Goal: Task Accomplishment & Management: Use online tool/utility

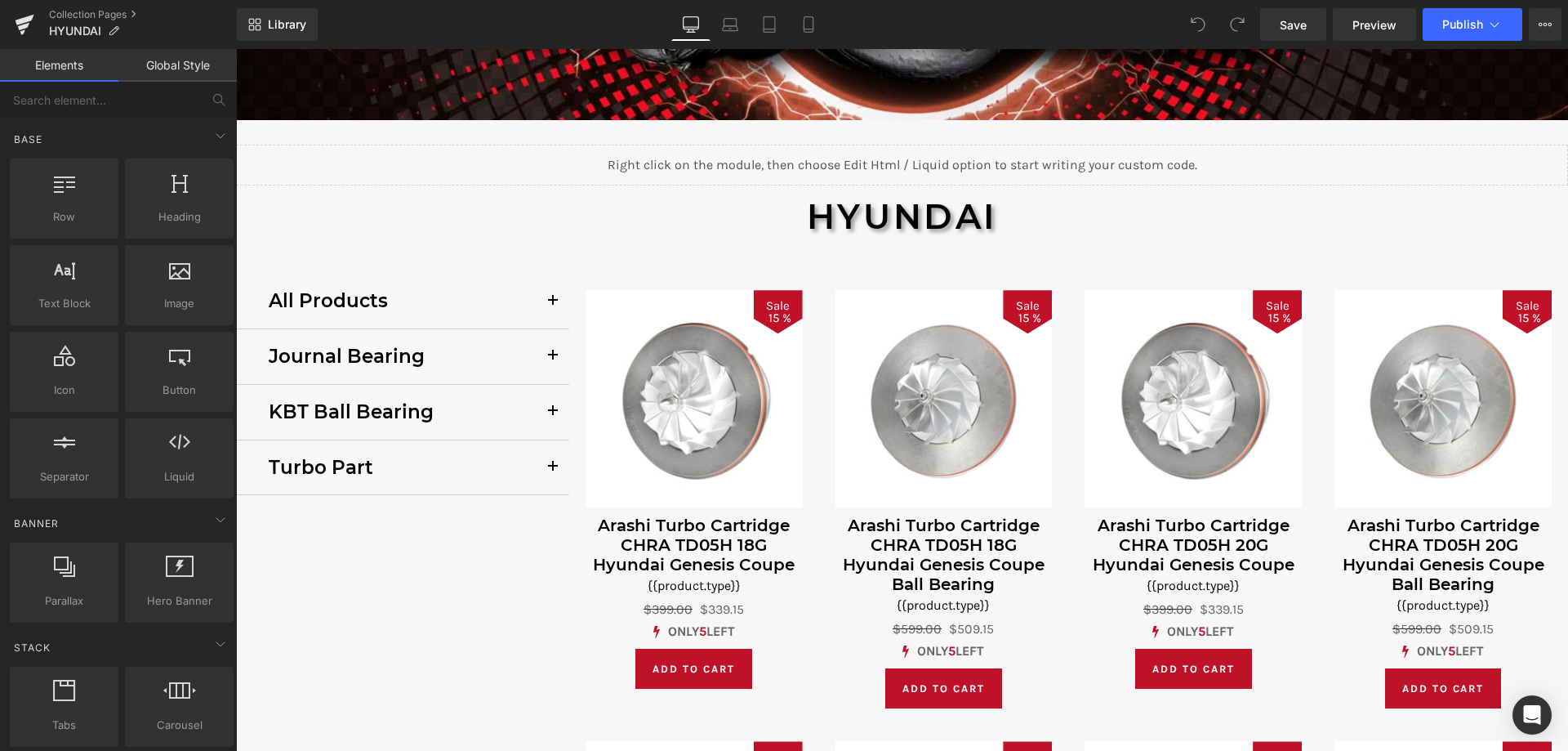
scroll to position [409, 0]
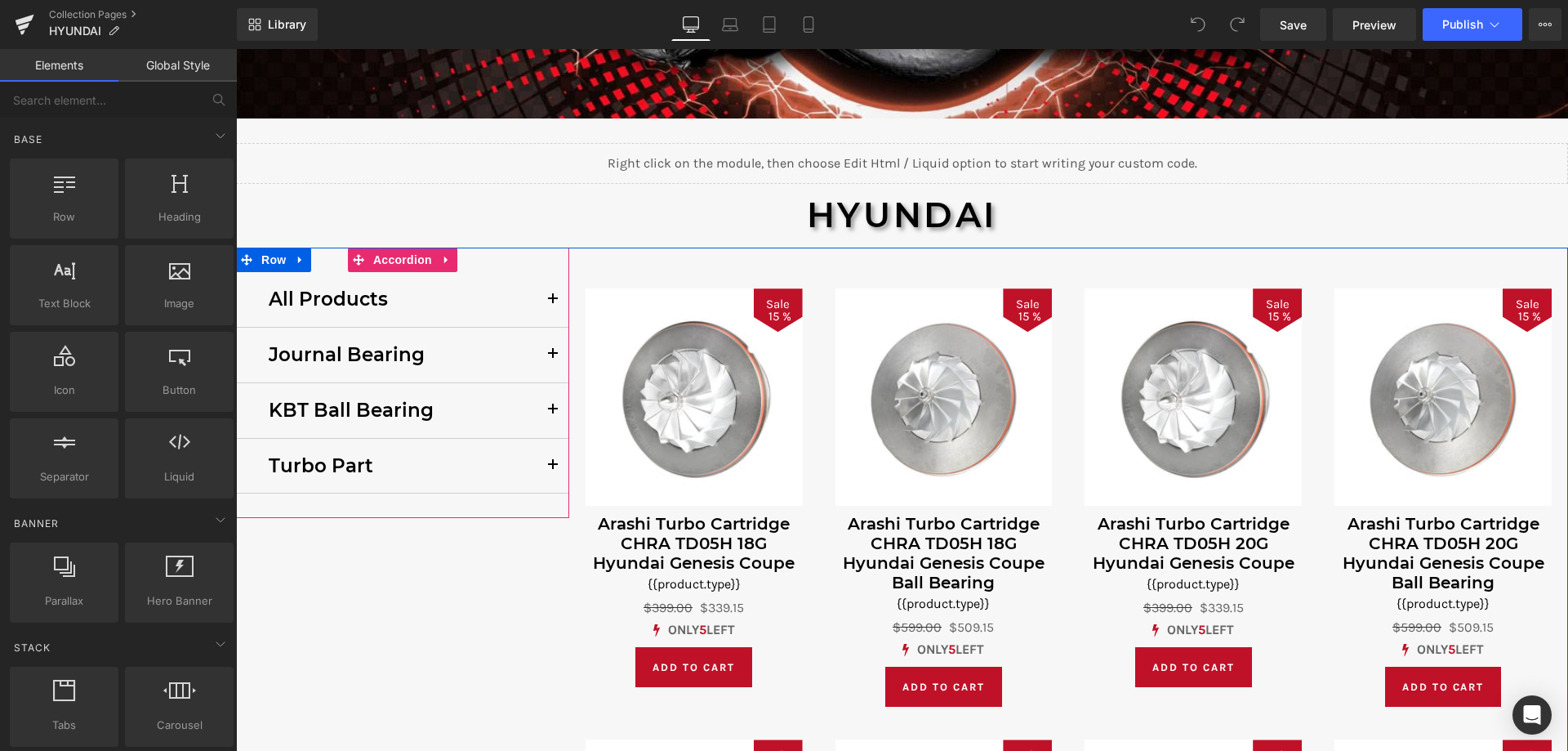
click at [426, 429] on div "KBT Ball Bearing Text Block" at bounding box center [403, 411] width 333 height 55
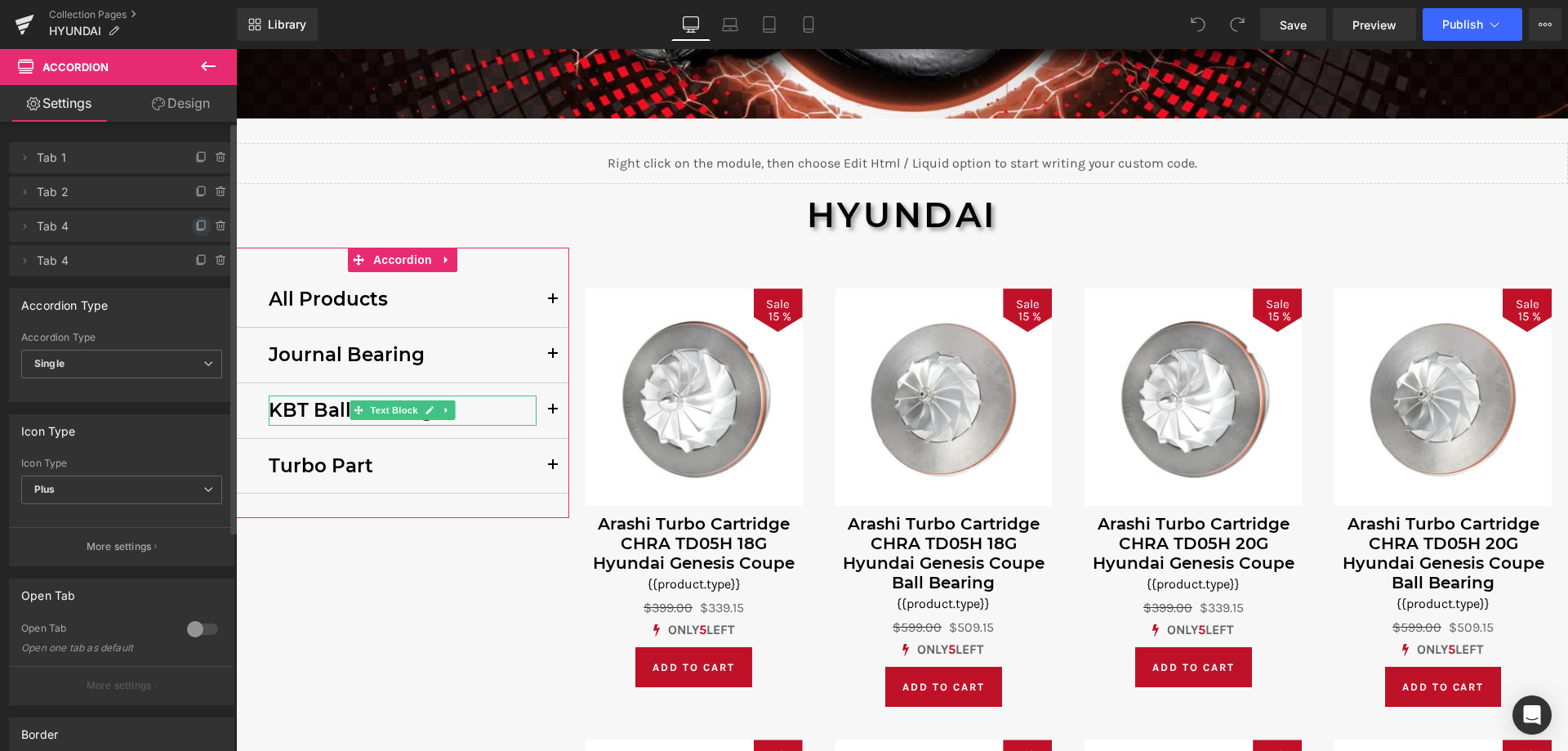
click at [199, 228] on icon at bounding box center [201, 224] width 6 height 8
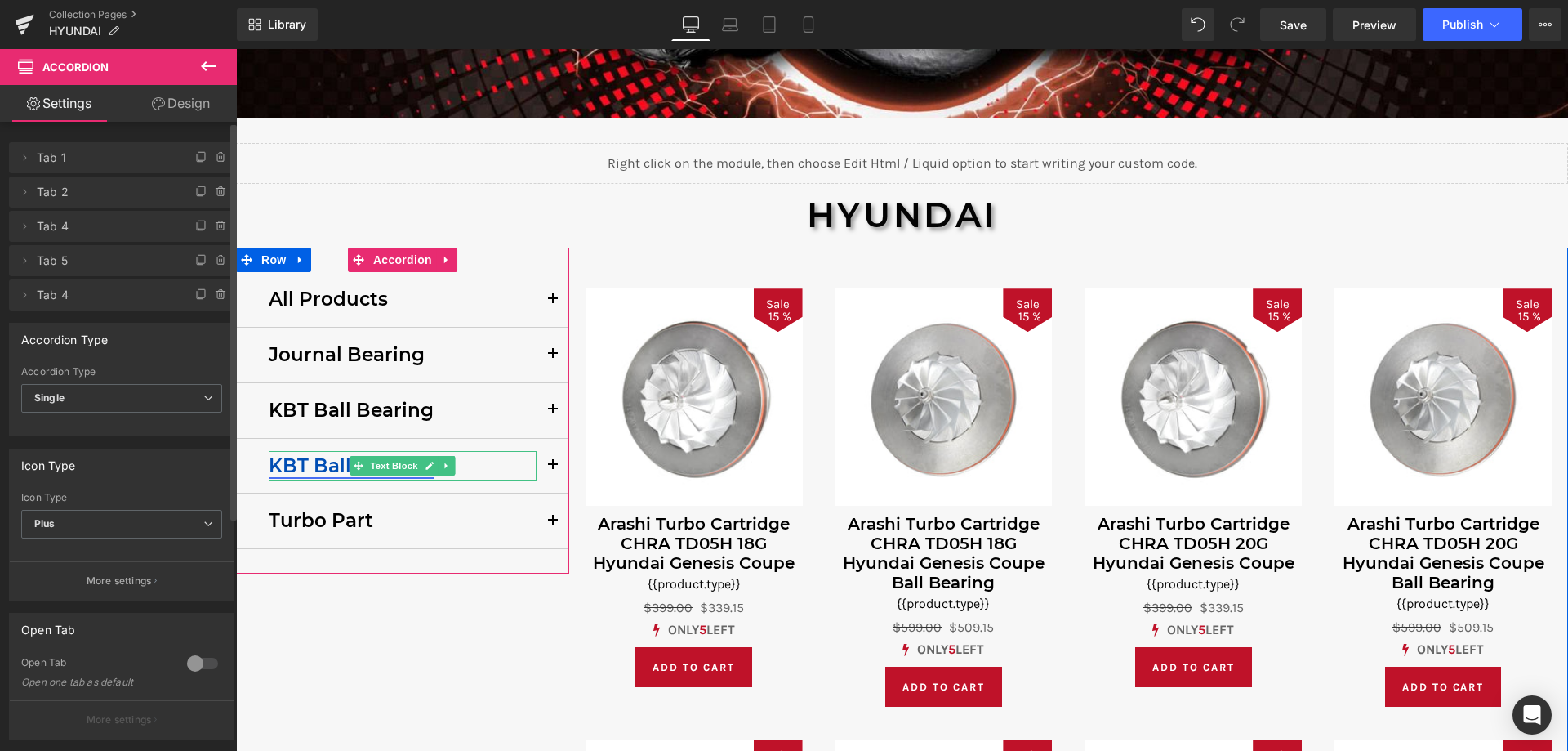
drag, startPoint x: 304, startPoint y: 465, endPoint x: 285, endPoint y: 463, distance: 19.1
click at [303, 465] on link "KBT Ball Bearing" at bounding box center [350, 466] width 165 height 23
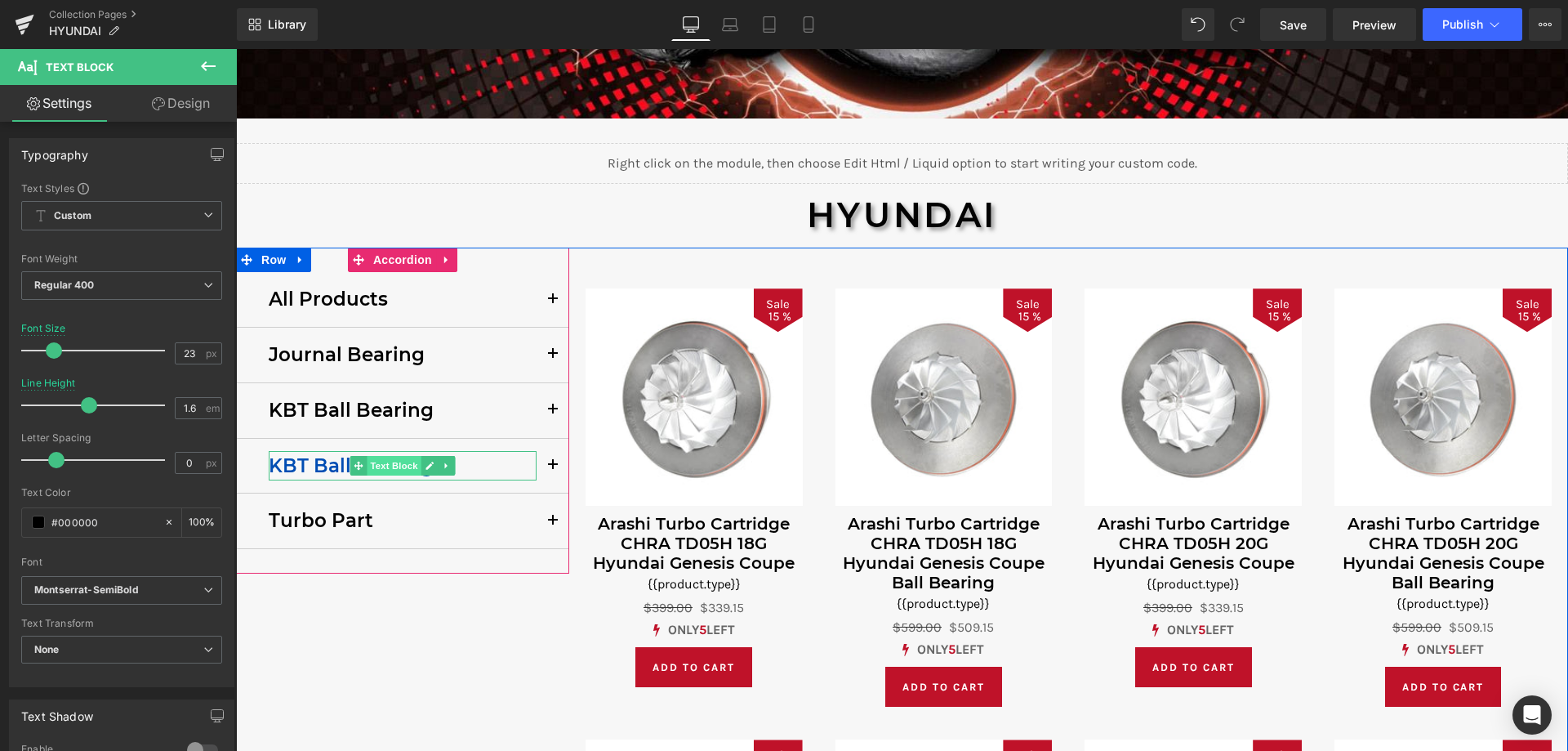
click at [390, 465] on span "Text Block" at bounding box center [393, 466] width 53 height 20
click at [425, 467] on icon at bounding box center [429, 465] width 8 height 8
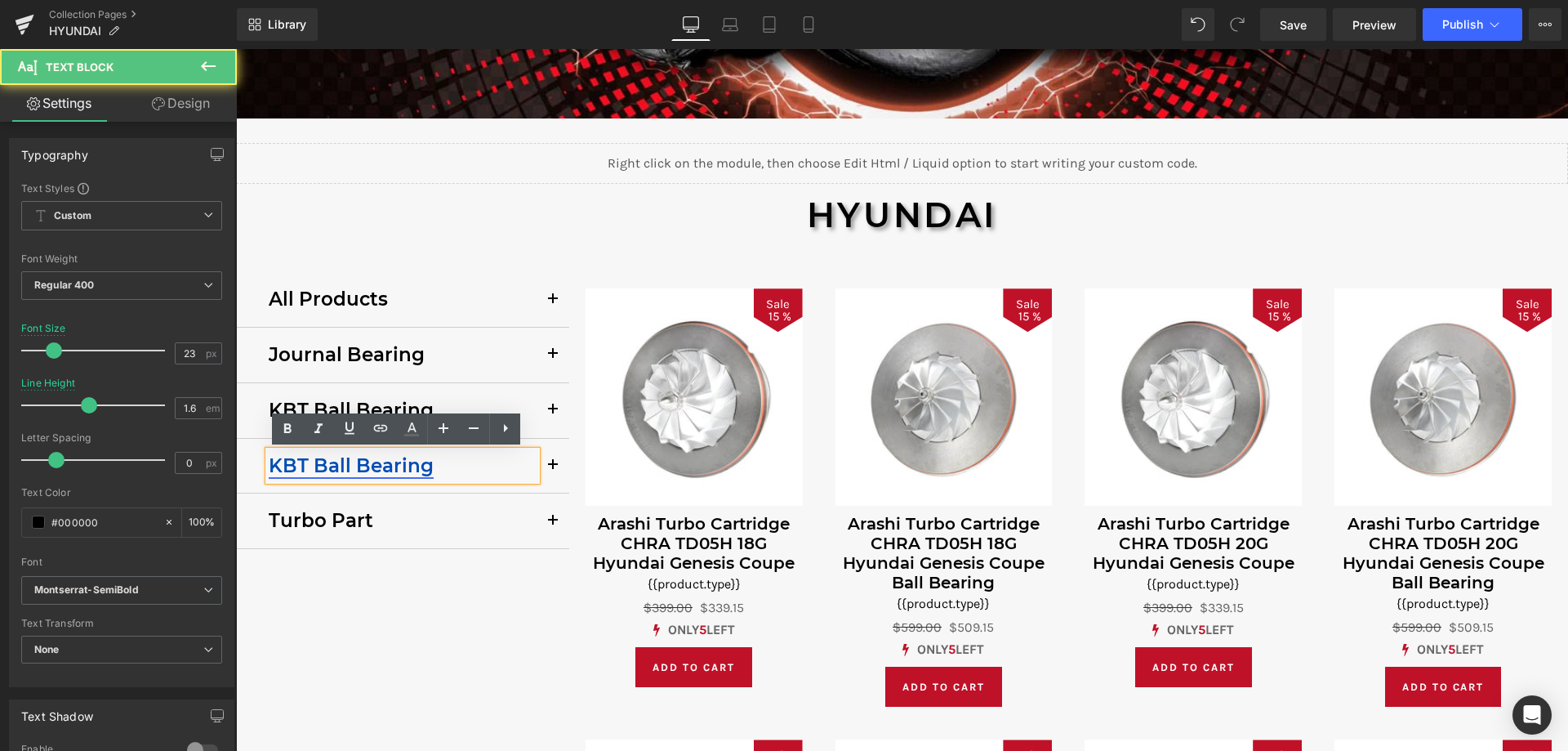
drag, startPoint x: 370, startPoint y: 463, endPoint x: 381, endPoint y: 463, distance: 11.0
click at [371, 463] on link "KBT Ball Bearing" at bounding box center [350, 466] width 165 height 23
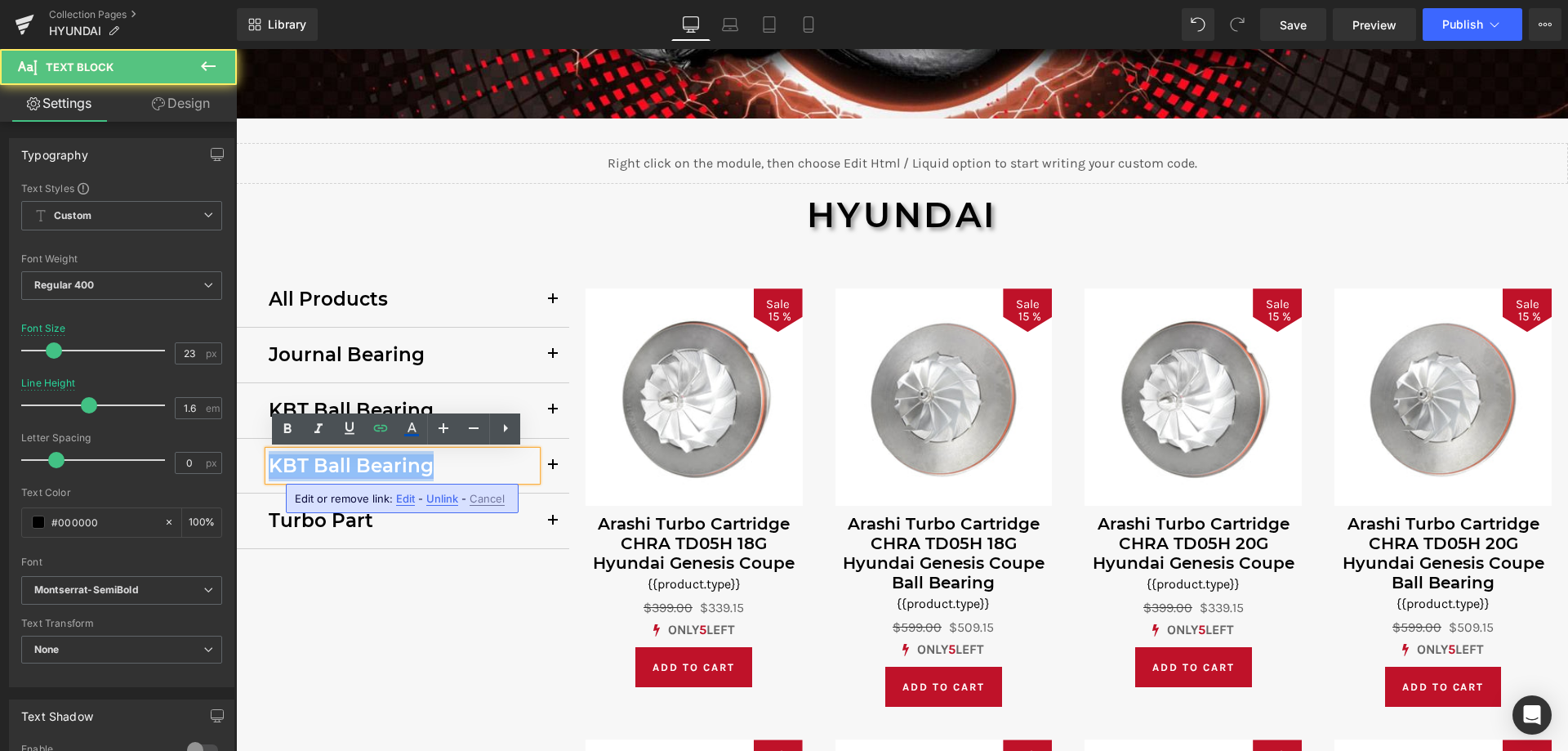
drag, startPoint x: 428, startPoint y: 466, endPoint x: 264, endPoint y: 467, distance: 164.0
click at [268, 467] on p "KBT Ball Bearing" at bounding box center [402, 466] width 267 height 30
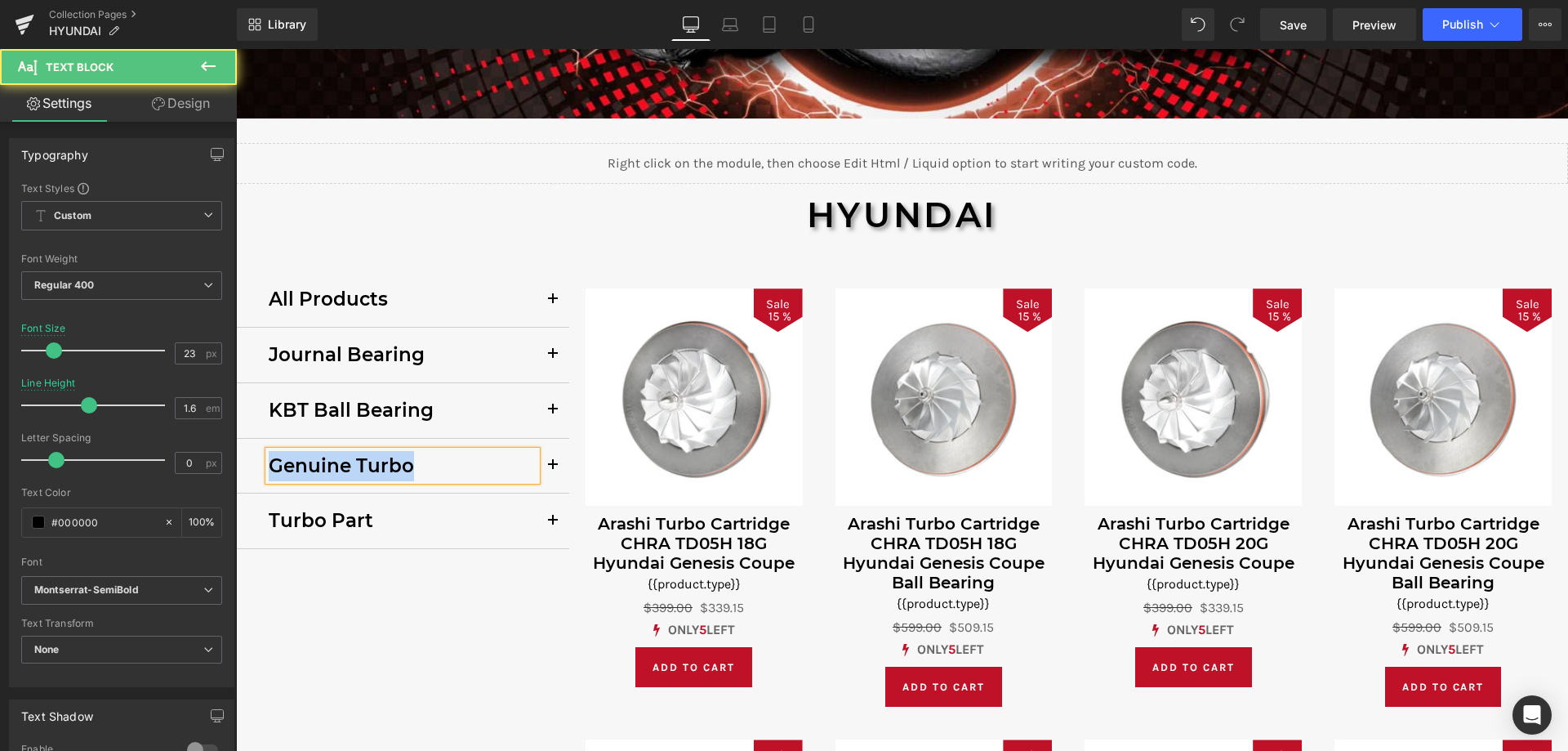
drag, startPoint x: 265, startPoint y: 466, endPoint x: 402, endPoint y: 467, distance: 137.0
click at [402, 467] on p "Genuine Turbo" at bounding box center [402, 466] width 267 height 30
click at [402, 468] on p "Genuine Turbo" at bounding box center [402, 466] width 267 height 30
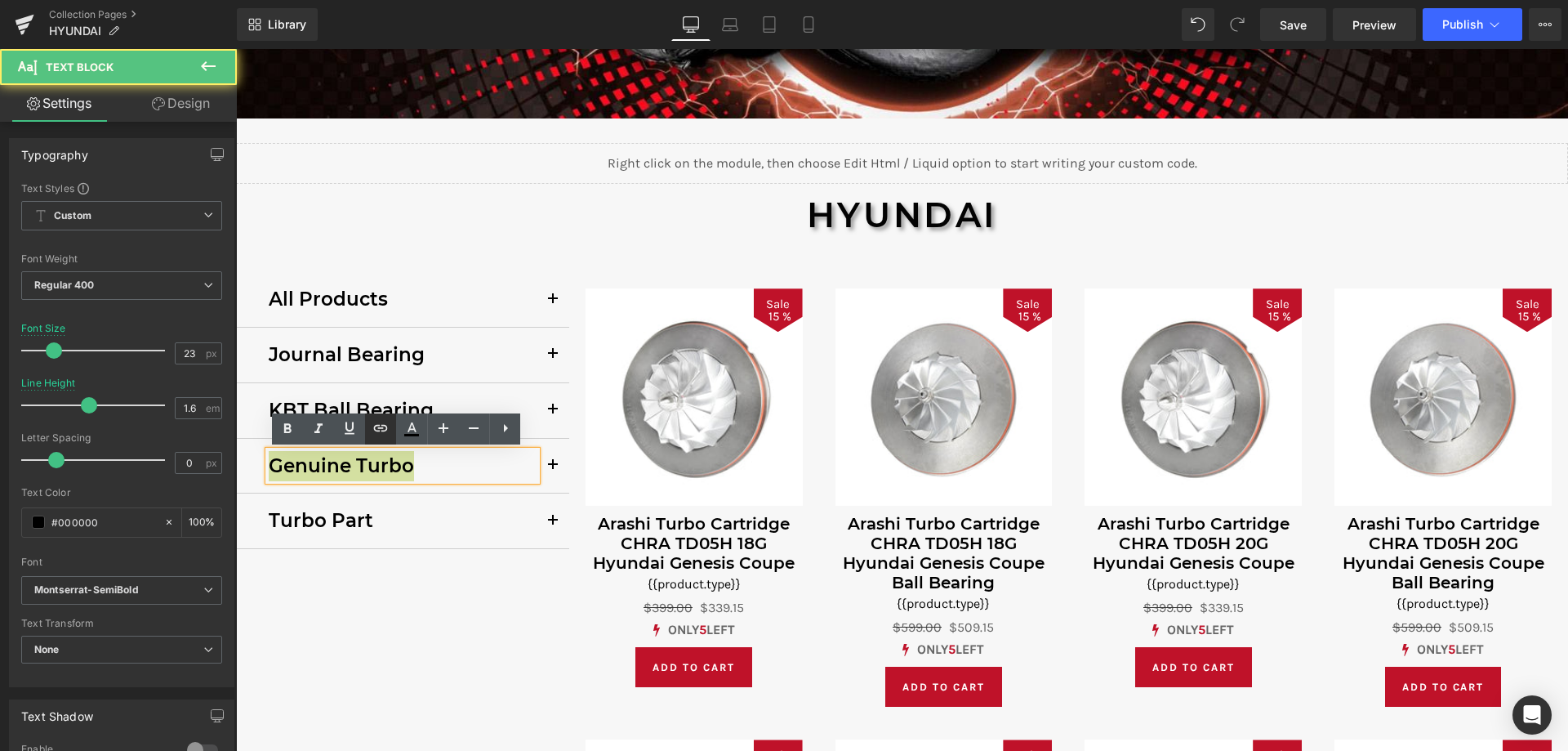
click at [382, 433] on icon at bounding box center [381, 428] width 20 height 20
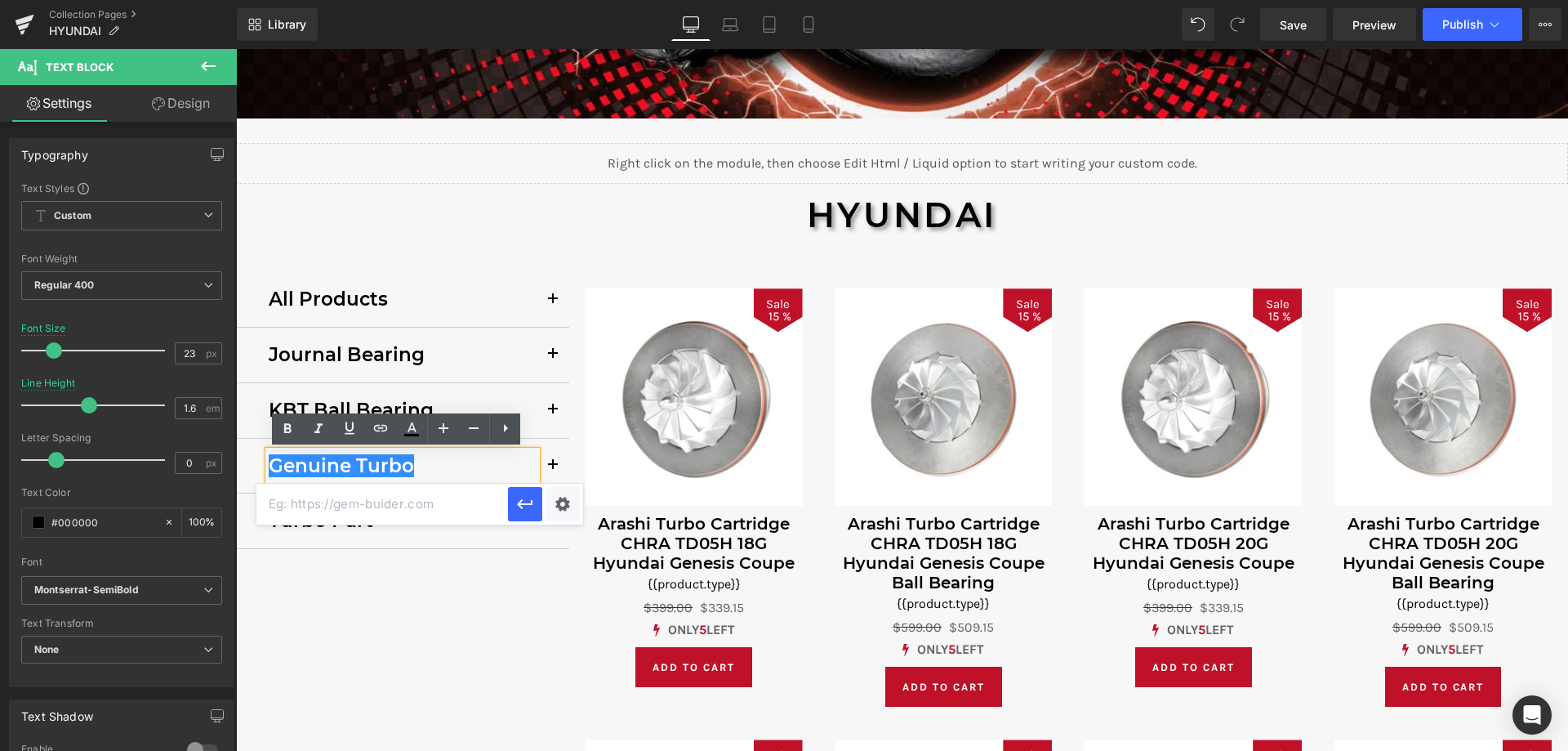
click at [348, 503] on input "text" at bounding box center [382, 504] width 251 height 41
paste input "collections/hyundai-genuine-turbo"
type input "collections/hyundai-genuine-turbo"
click at [528, 509] on icon "button" at bounding box center [525, 504] width 20 height 20
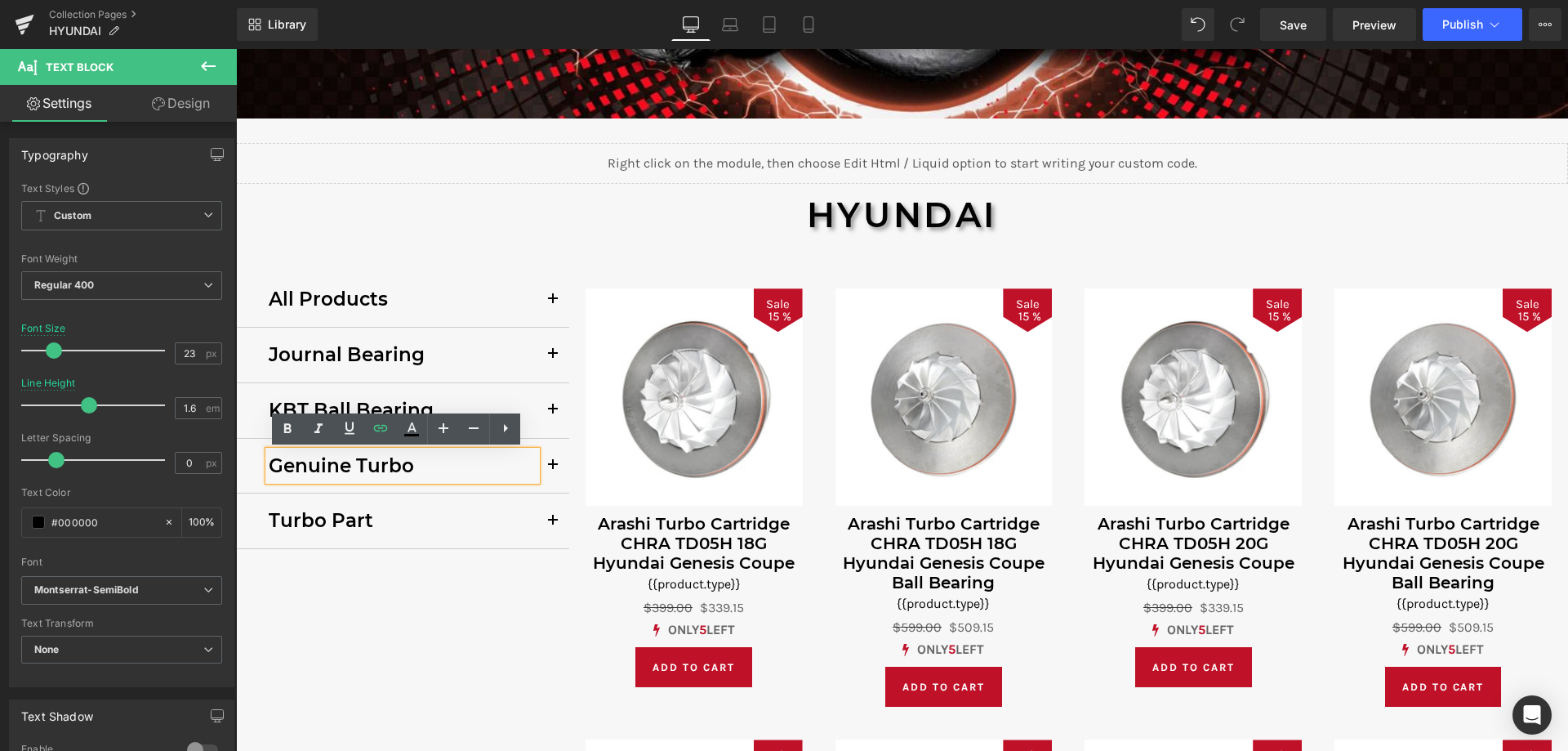
click at [553, 470] on span "button" at bounding box center [553, 470] width 0 height 0
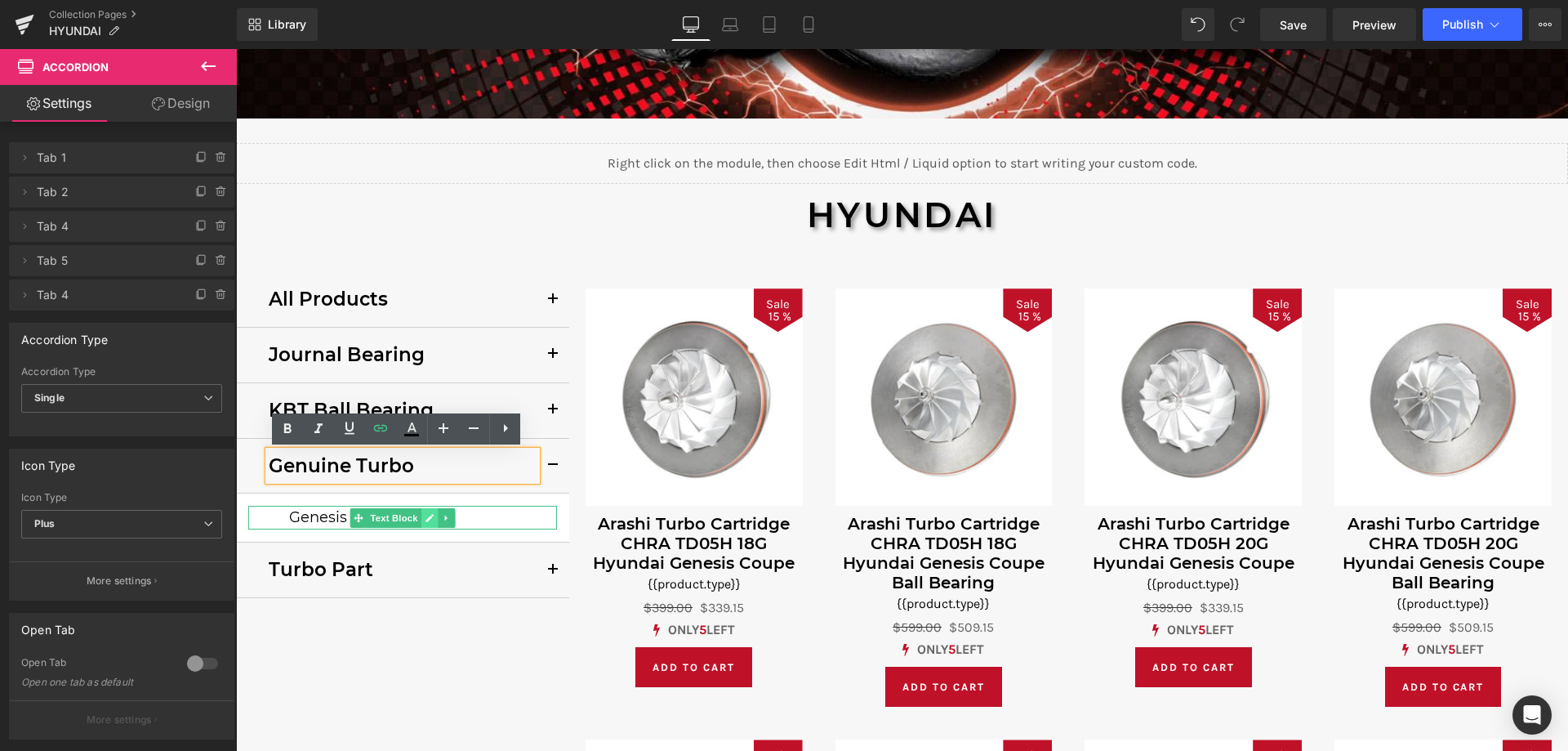
click at [425, 521] on icon at bounding box center [429, 517] width 8 height 8
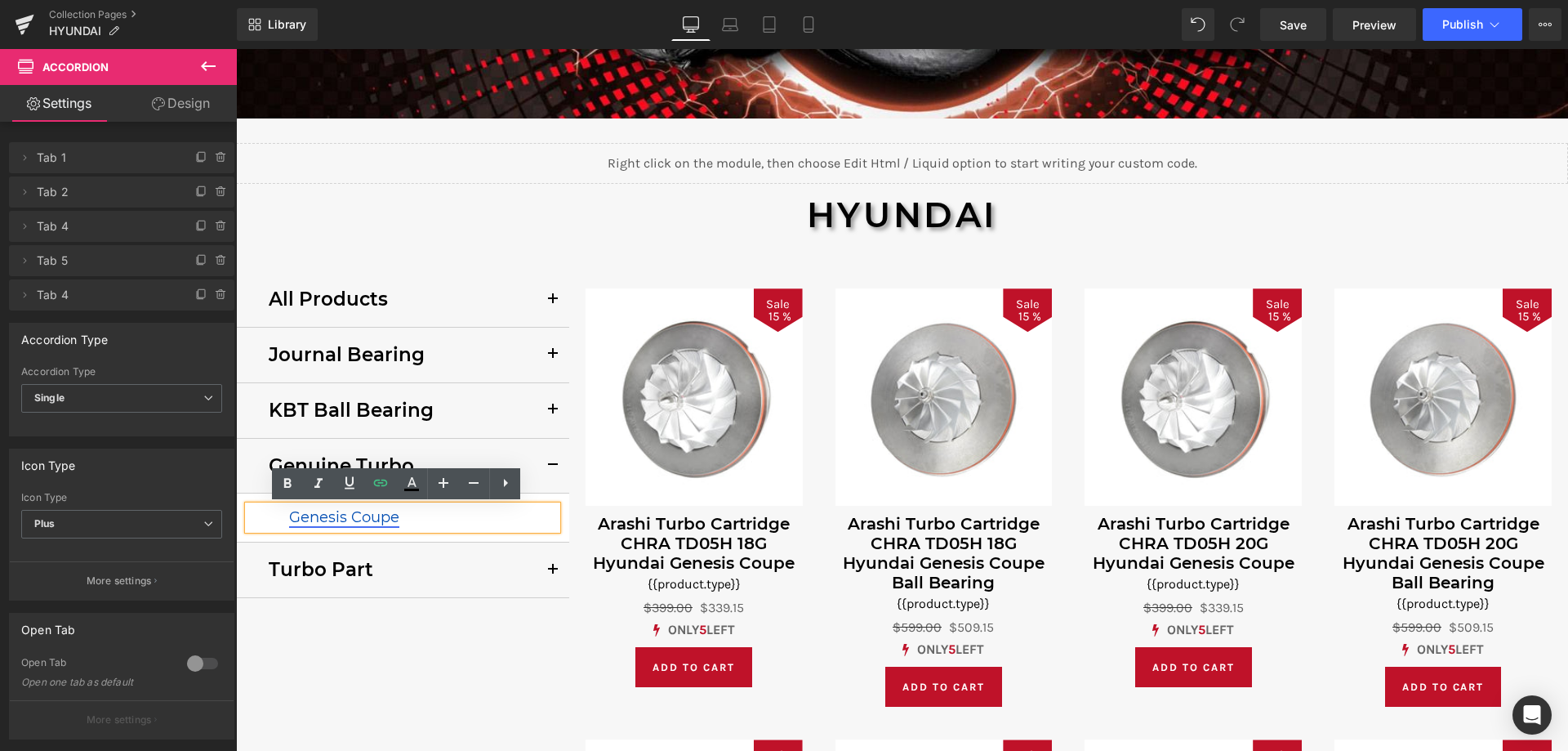
click at [289, 521] on link "Genesis Coupe" at bounding box center [344, 517] width 111 height 18
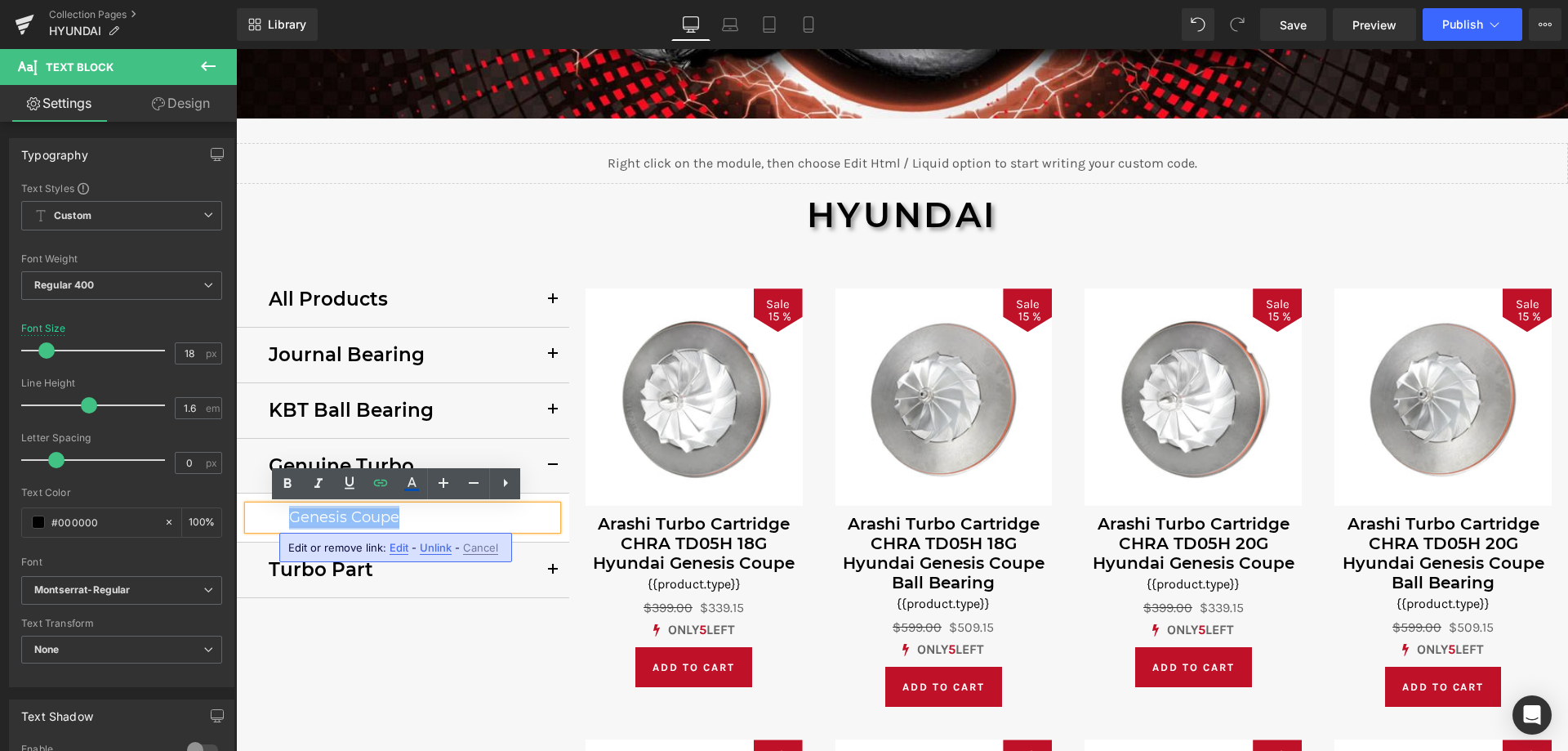
drag, startPoint x: 284, startPoint y: 519, endPoint x: 391, endPoint y: 521, distance: 107.0
click at [391, 521] on link "Genesis Coupe" at bounding box center [344, 517] width 111 height 18
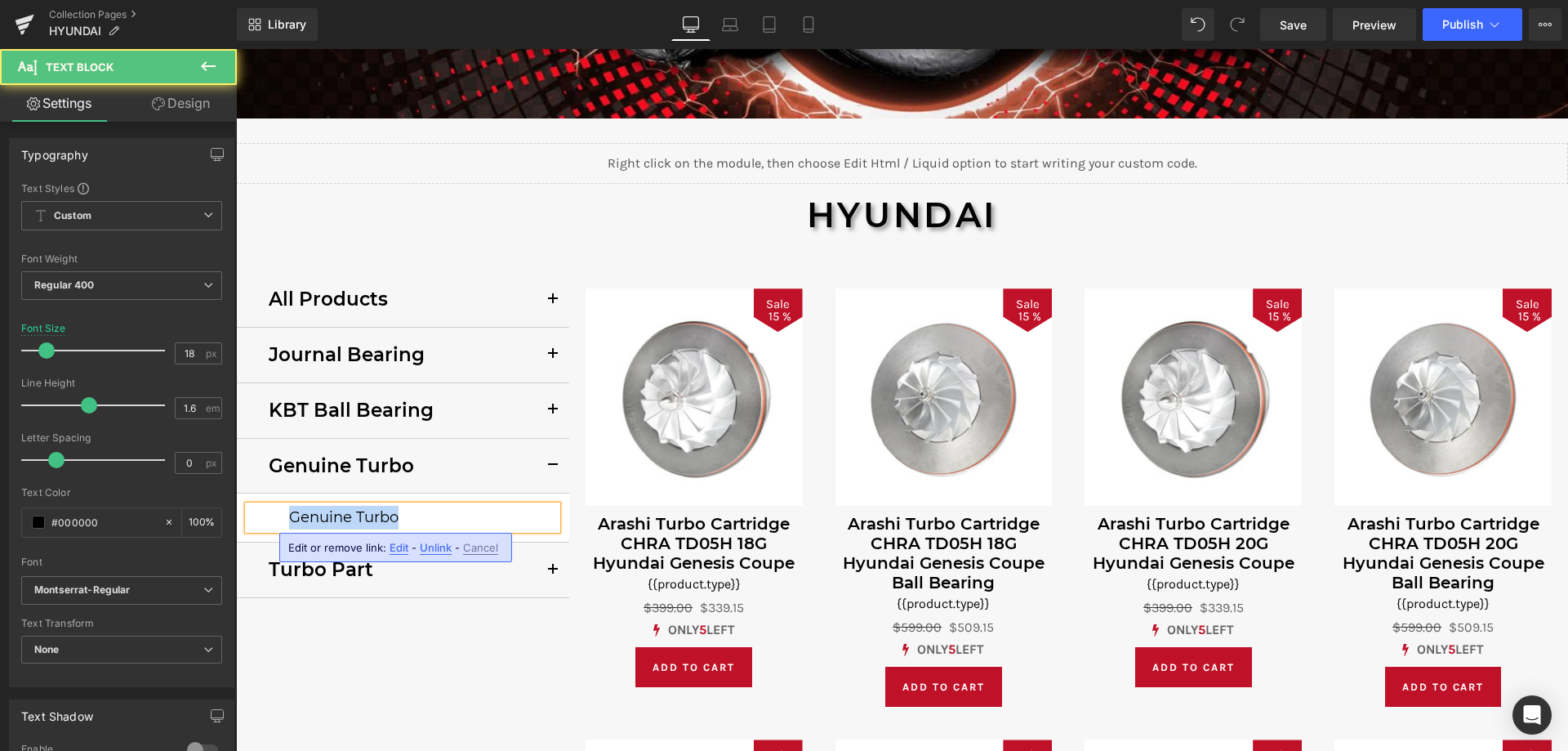
drag, startPoint x: 285, startPoint y: 516, endPoint x: 390, endPoint y: 516, distance: 105.0
click at [390, 516] on p "Genuine Turbo" at bounding box center [423, 517] width 267 height 24
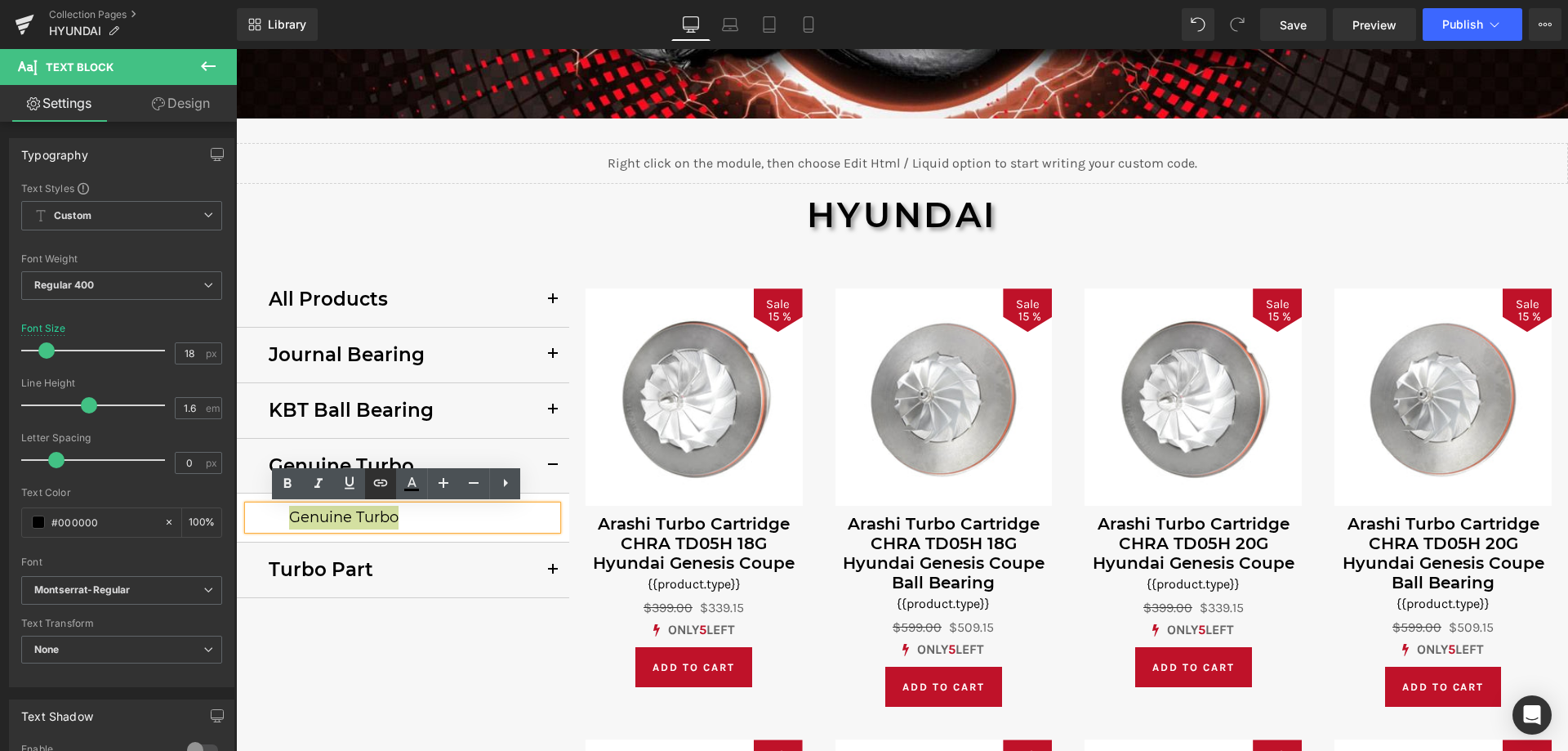
click at [382, 485] on icon at bounding box center [381, 483] width 20 height 20
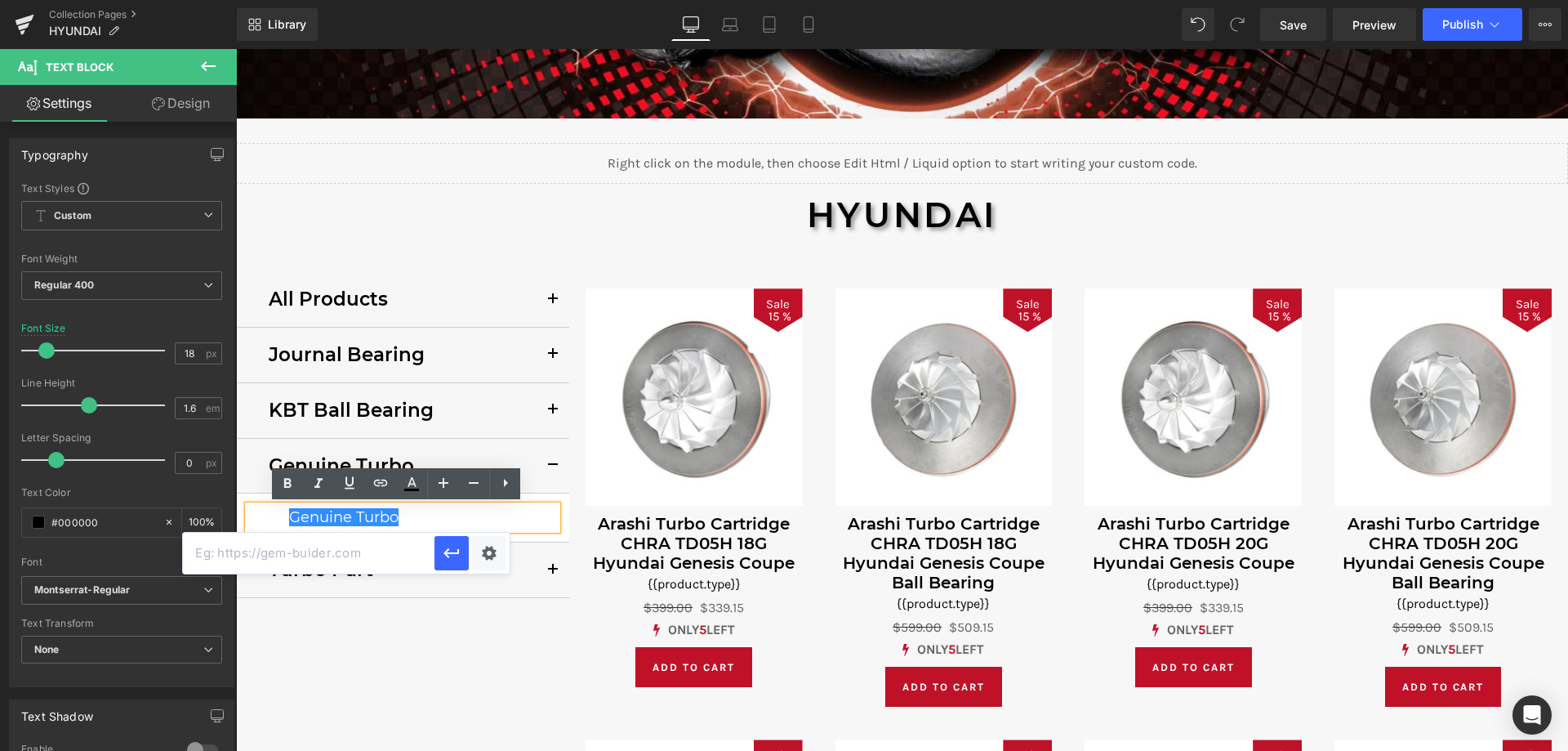
click at [359, 553] on input "text" at bounding box center [308, 553] width 251 height 41
paste input "/collections/hyundai-genuine-turbo-genuine"
type input "/collections/hyundai-genuine-turbo-genuine"
click at [443, 557] on icon "button" at bounding box center [452, 553] width 20 height 20
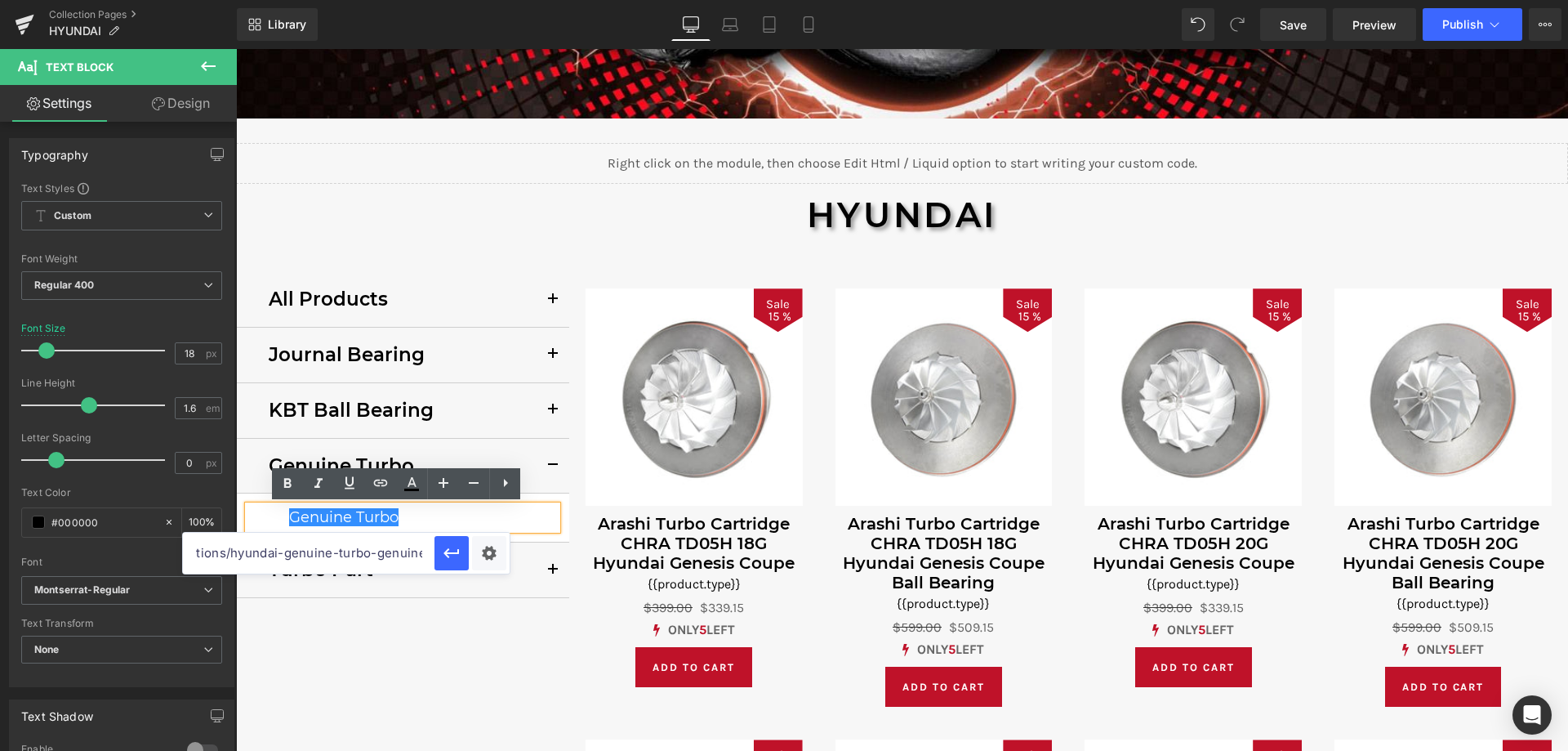
scroll to position [0, 0]
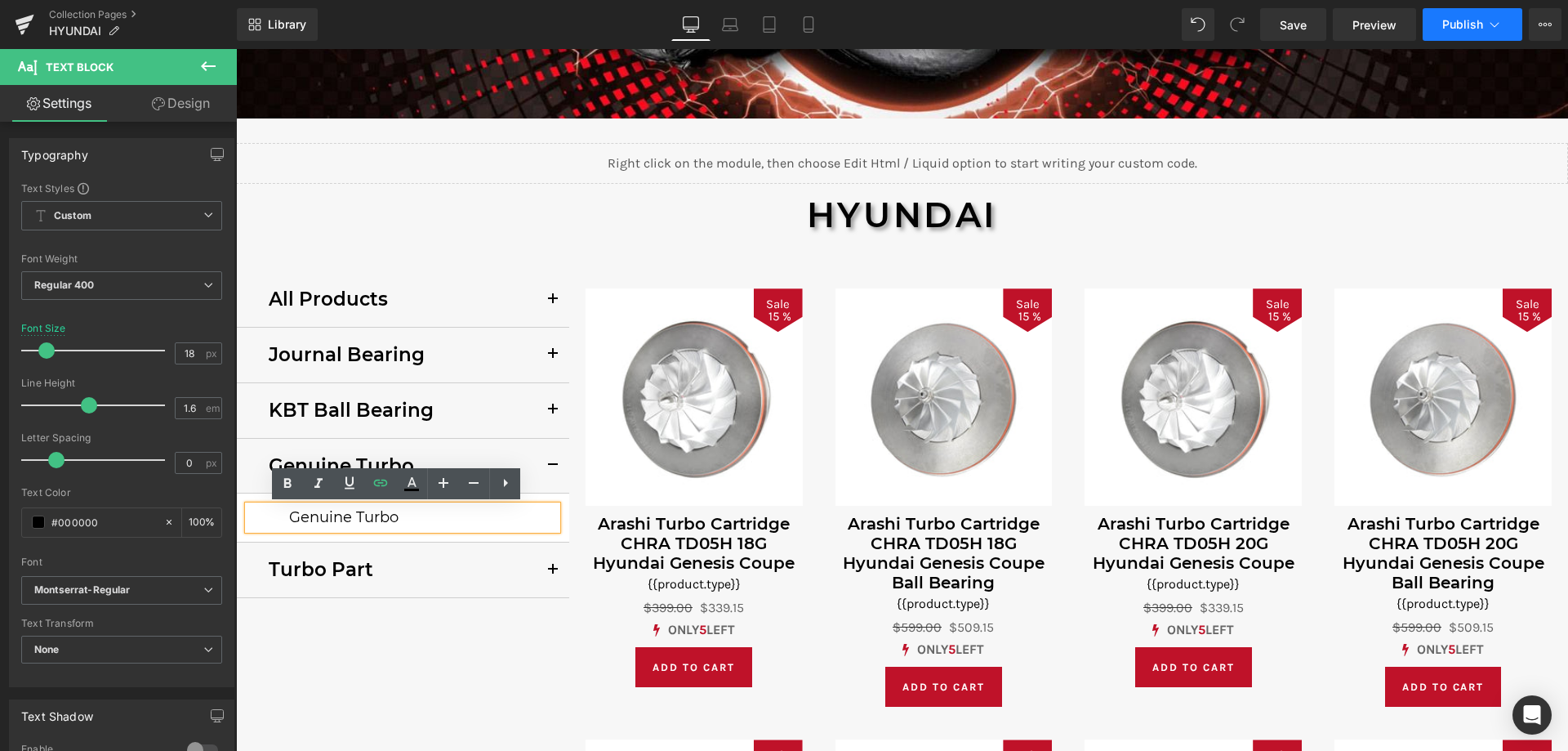
click at [1471, 29] on span "Publish" at bounding box center [1462, 24] width 41 height 13
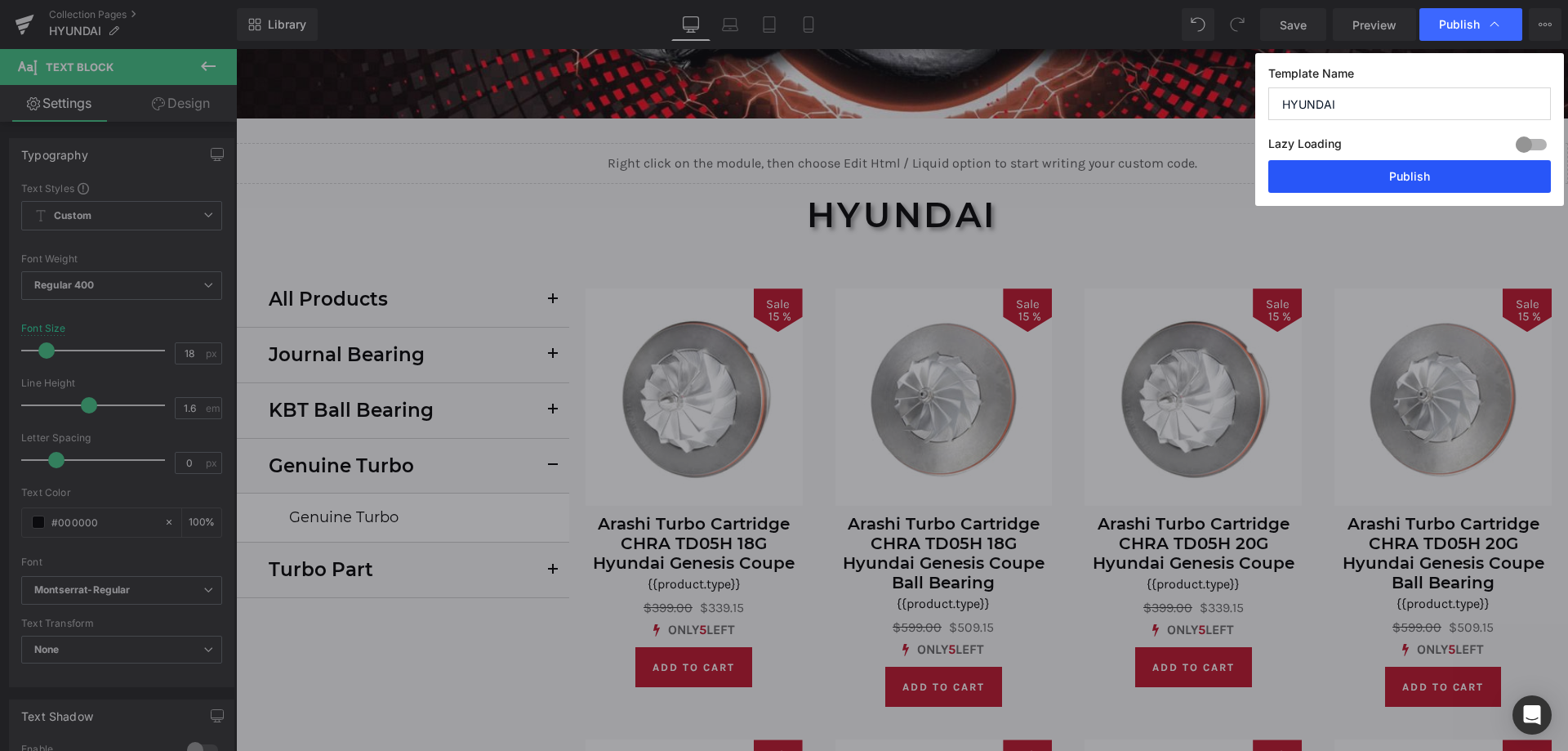
drag, startPoint x: 1419, startPoint y: 169, endPoint x: 1308, endPoint y: 154, distance: 112.0
click at [1419, 169] on button "Publish" at bounding box center [1408, 177] width 283 height 33
